Goal: Complete application form

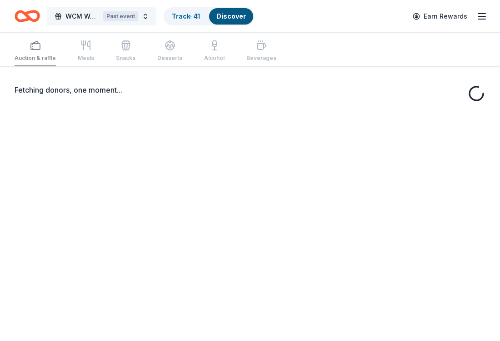
click at [147, 15] on button "WCM Weekly Free Community Bingo [GEOGRAPHIC_DATA] [US_STATE] Past event" at bounding box center [101, 16] width 109 height 18
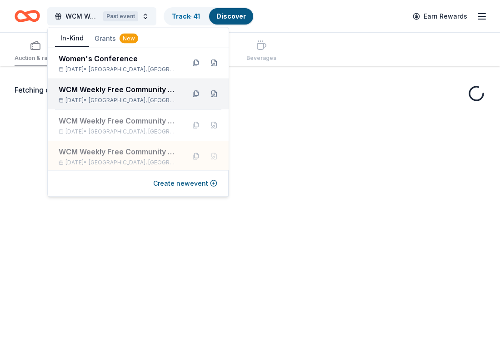
click at [144, 85] on div "WCM Weekly Free Community Bingo [GEOGRAPHIC_DATA] [US_STATE]" at bounding box center [118, 89] width 119 height 11
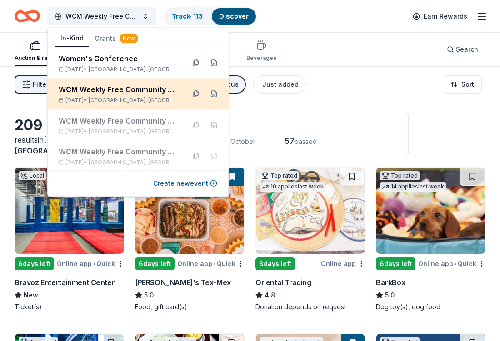
click at [149, 93] on div "WCM Weekly Free Community Bingo [GEOGRAPHIC_DATA] [US_STATE]" at bounding box center [118, 89] width 119 height 11
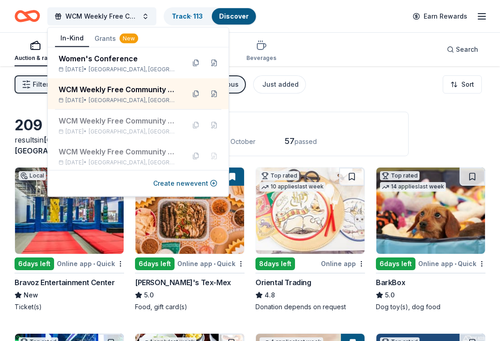
click at [408, 114] on div "Application deadlines 193 this month 16 in October 57 passed" at bounding box center [271, 134] width 273 height 45
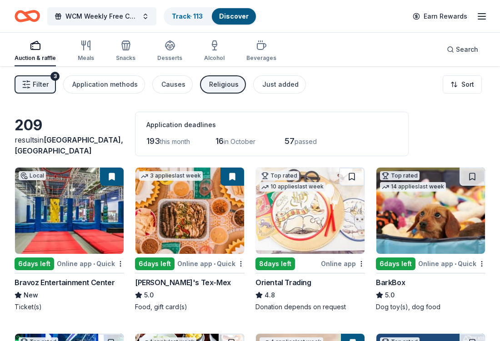
click at [217, 87] on div "Religious" at bounding box center [224, 84] width 30 height 11
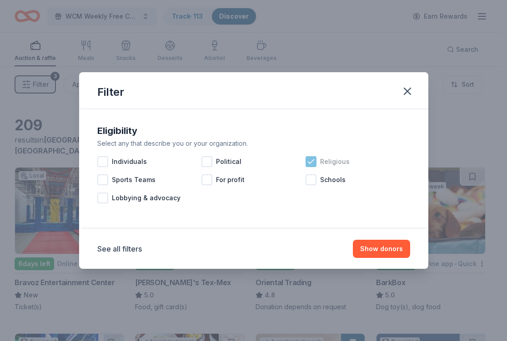
click at [313, 161] on icon at bounding box center [311, 161] width 6 height 4
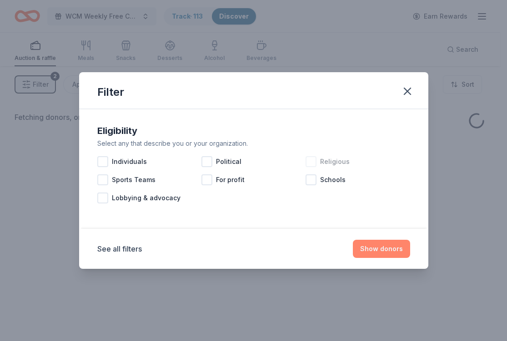
click at [376, 252] on button "Show donors" at bounding box center [381, 249] width 57 height 18
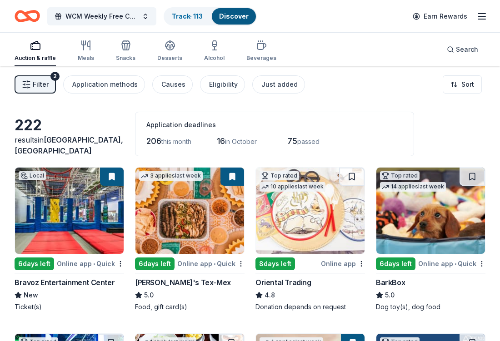
click at [66, 262] on div "Online app • Quick" at bounding box center [90, 263] width 67 height 11
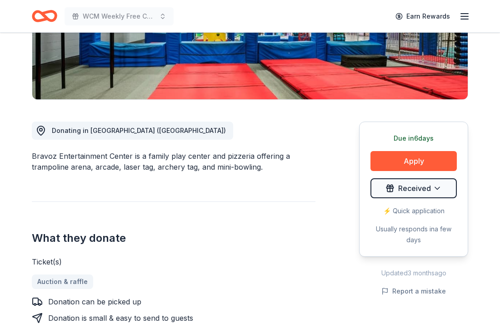
scroll to position [281, 0]
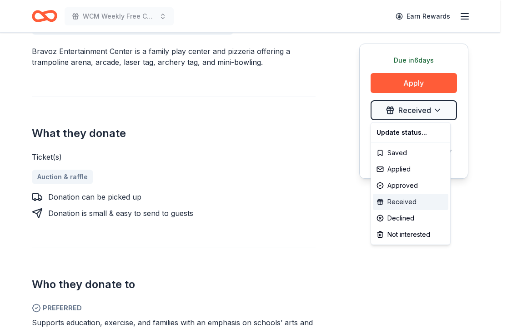
click at [420, 202] on div "Received" at bounding box center [409, 202] width 75 height 16
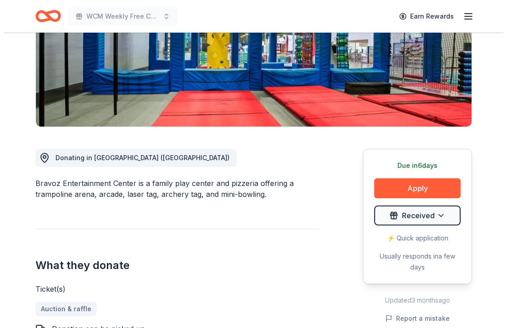
scroll to position [168, 0]
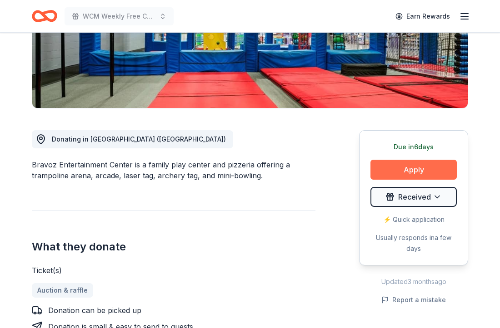
click at [433, 166] on button "Apply" at bounding box center [413, 170] width 86 height 20
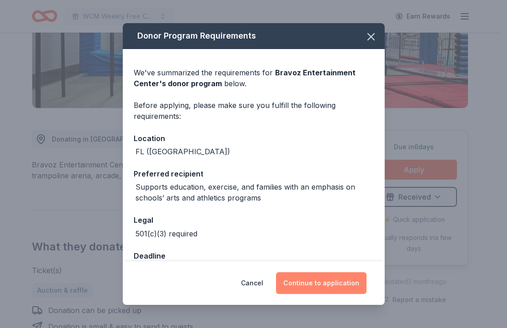
click at [315, 287] on button "Continue to application" at bounding box center [321, 284] width 90 height 22
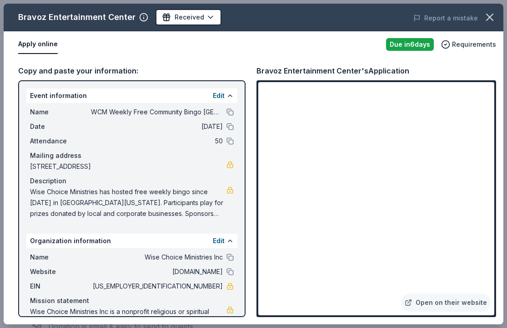
click at [478, 67] on div "Bravoz Entertainment Center's Application" at bounding box center [375, 71] width 239 height 12
